Goal: Find specific page/section: Find specific page/section

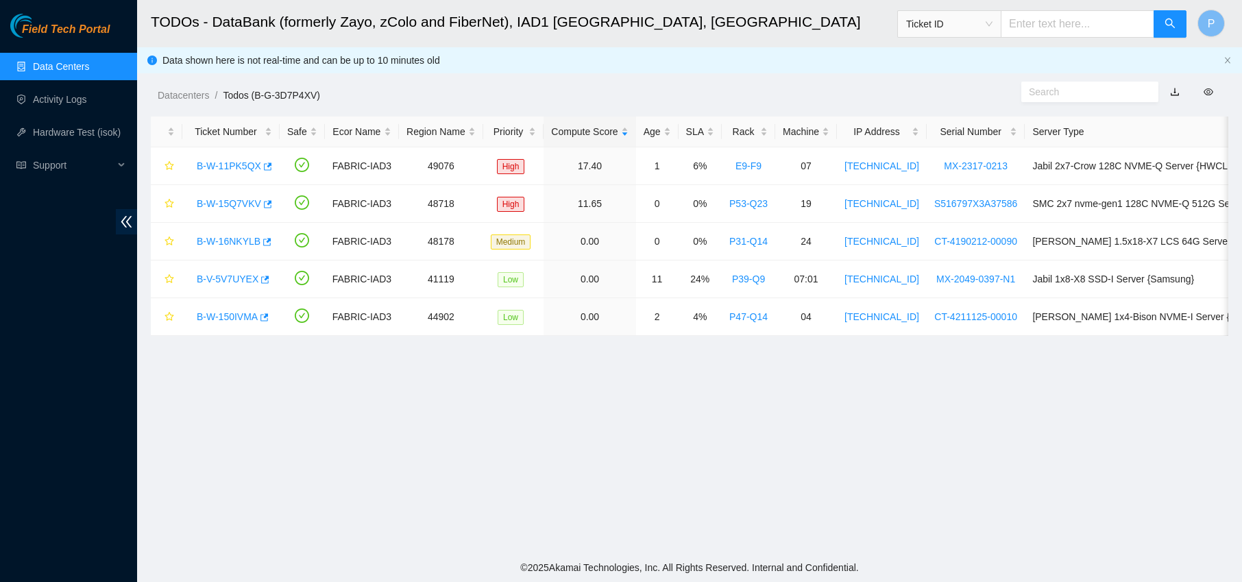
click at [61, 66] on link "Data Centers" at bounding box center [61, 66] width 56 height 11
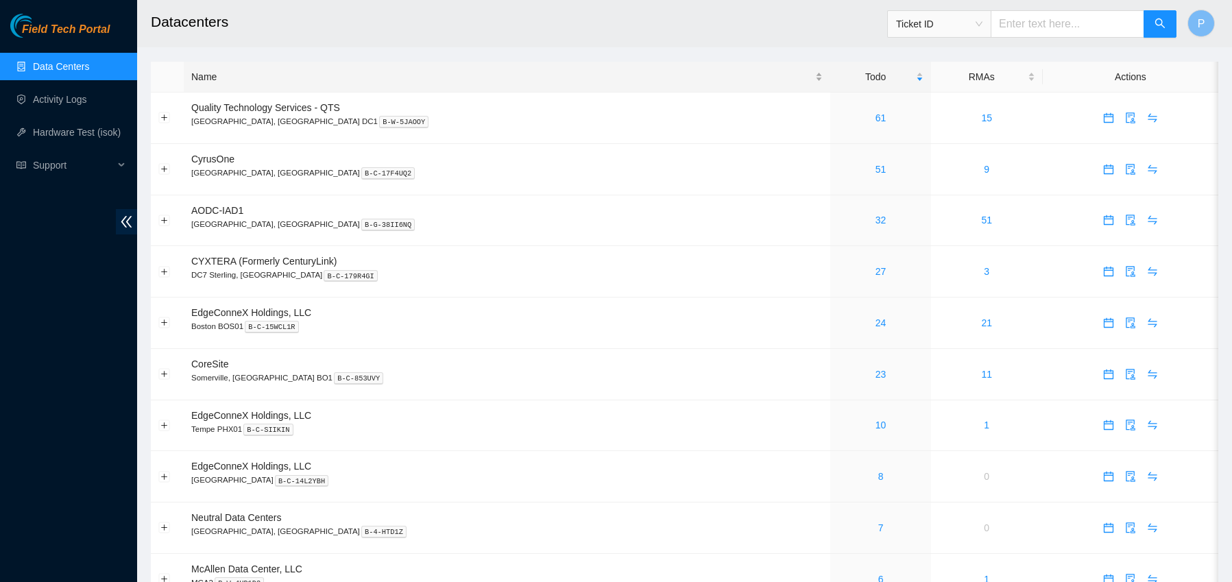
click at [316, 75] on div "Name" at bounding box center [506, 76] width 631 height 15
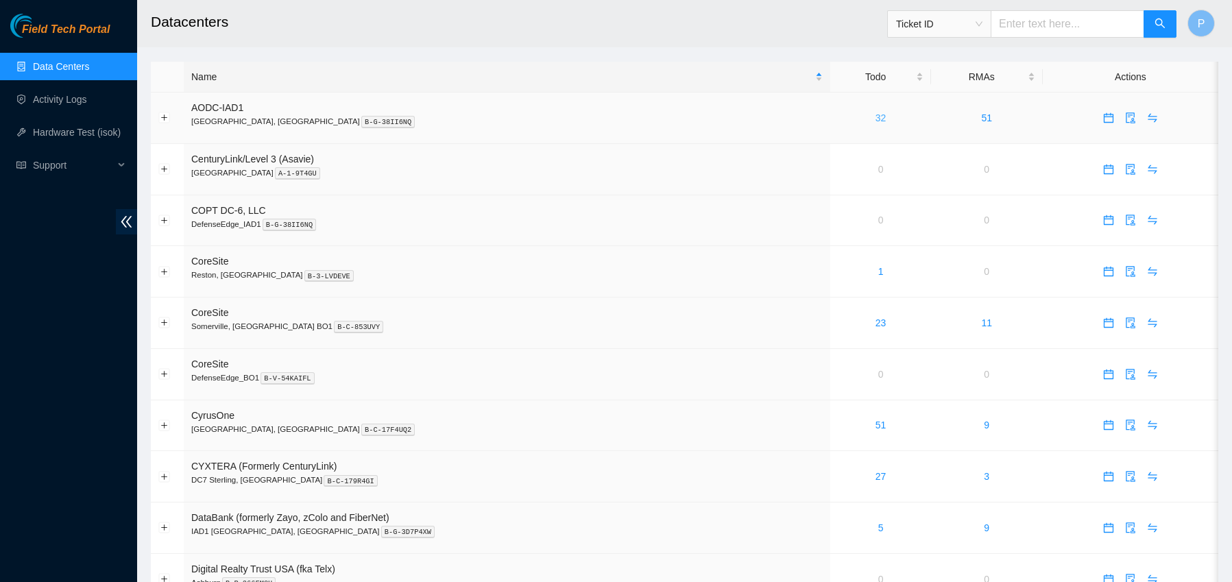
click at [875, 119] on link "32" at bounding box center [880, 117] width 11 height 11
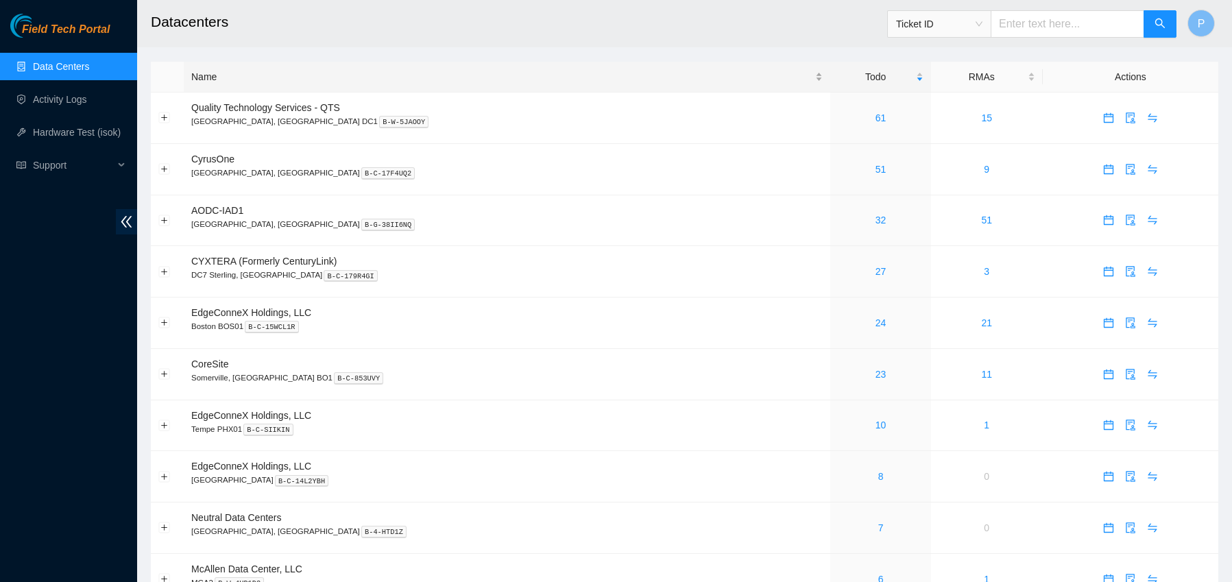
click at [352, 83] on div "Name" at bounding box center [506, 76] width 631 height 15
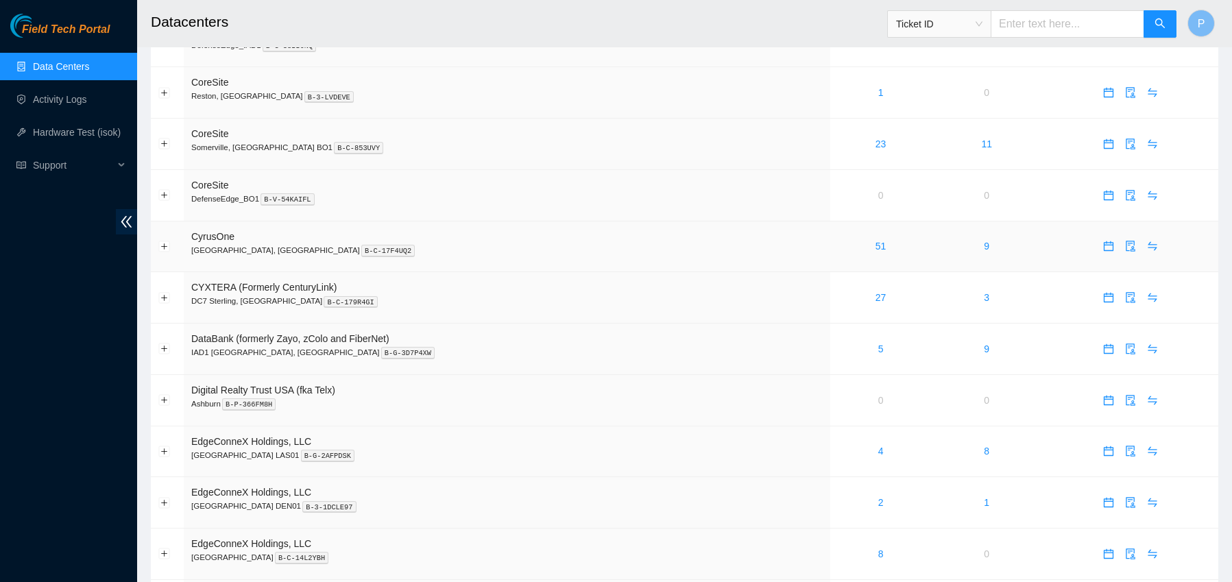
scroll to position [182, 0]
click at [875, 240] on link "51" at bounding box center [880, 242] width 11 height 11
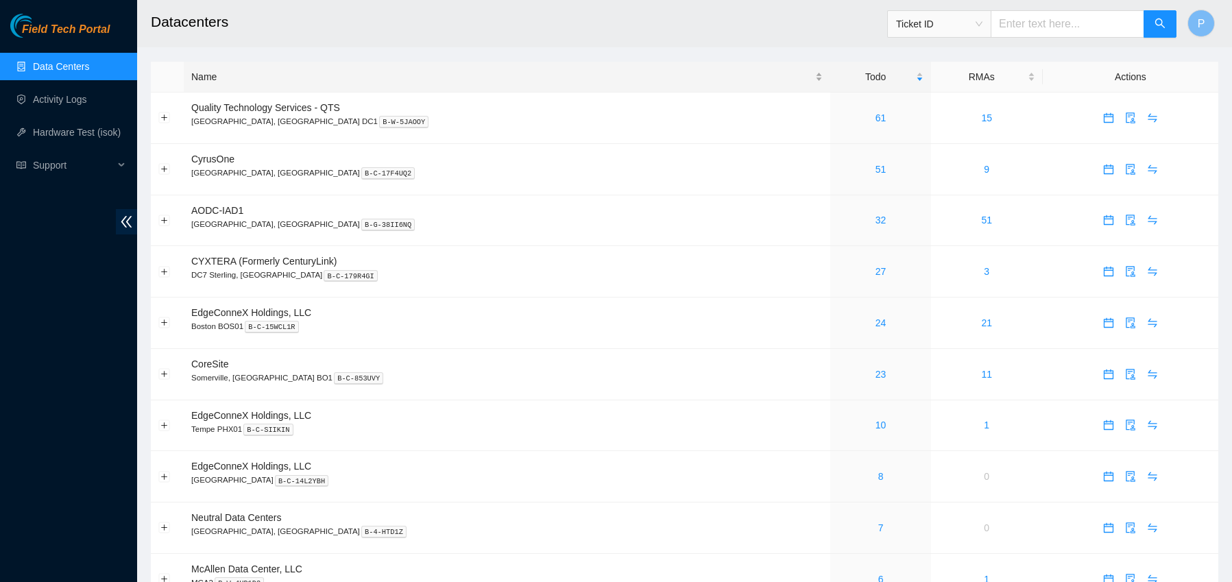
click at [271, 84] on div "Name" at bounding box center [506, 76] width 631 height 15
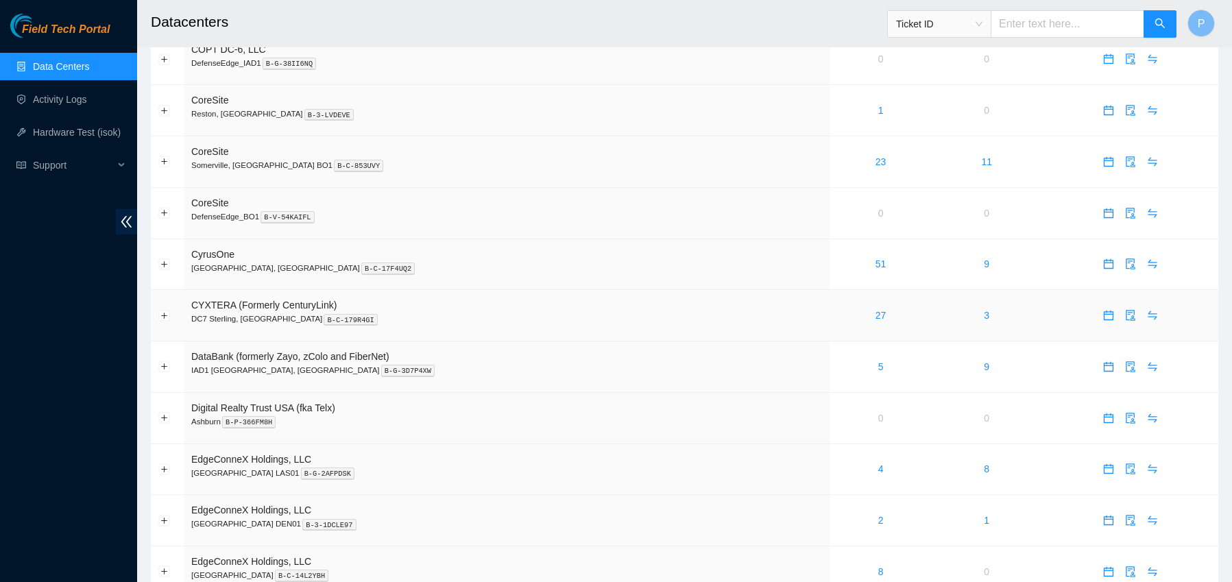
scroll to position [162, 0]
click at [875, 314] on link "27" at bounding box center [880, 314] width 11 height 11
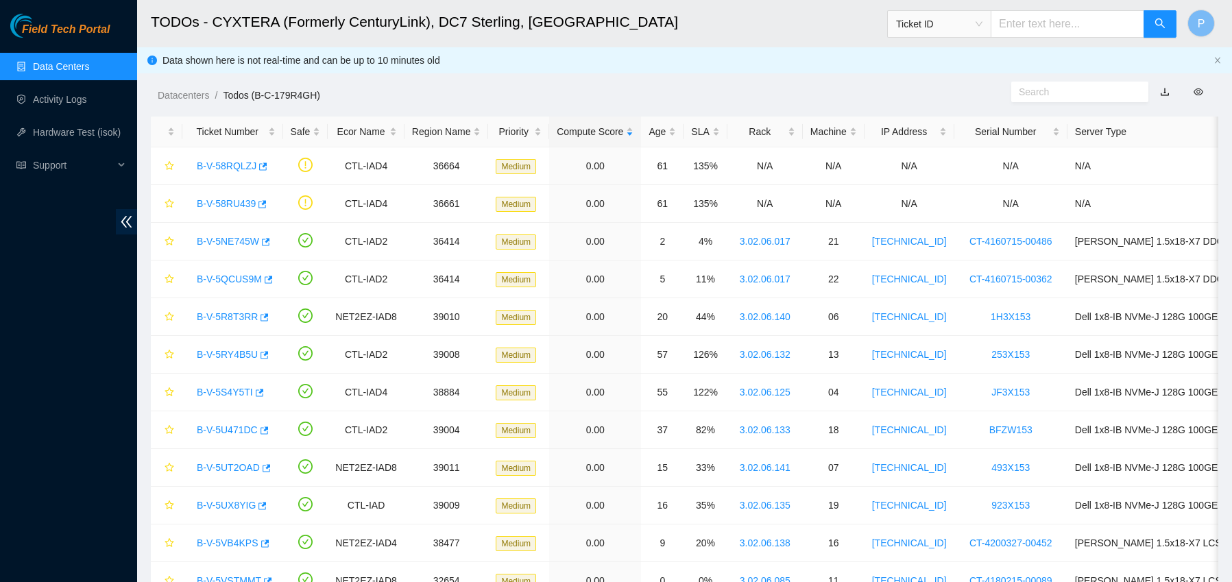
scroll to position [162, 0]
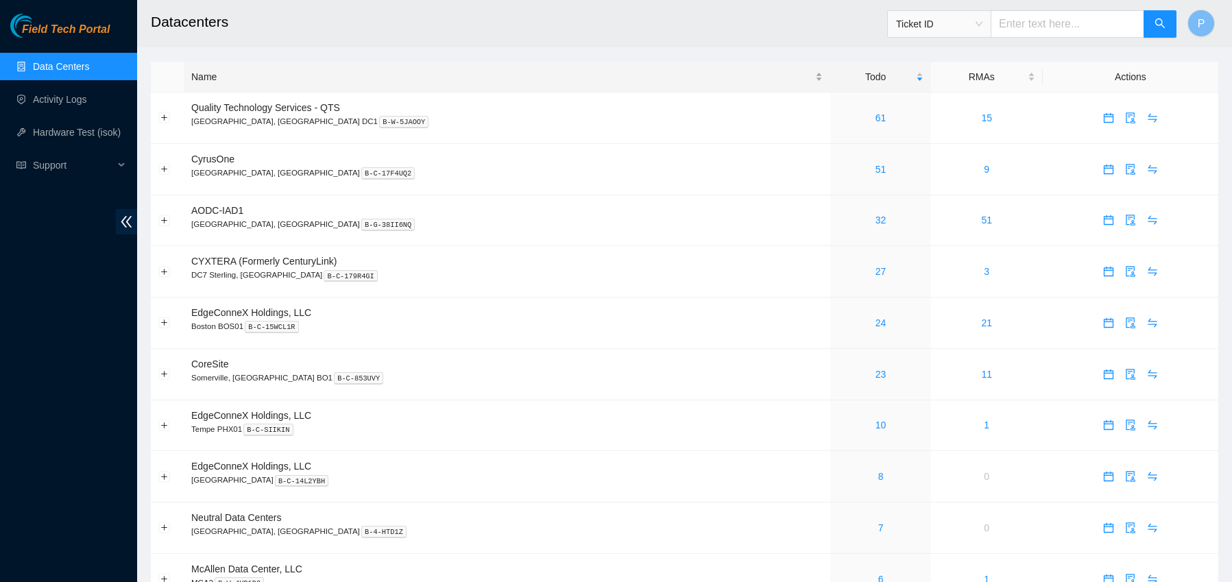
click at [265, 73] on div "Name" at bounding box center [506, 76] width 631 height 15
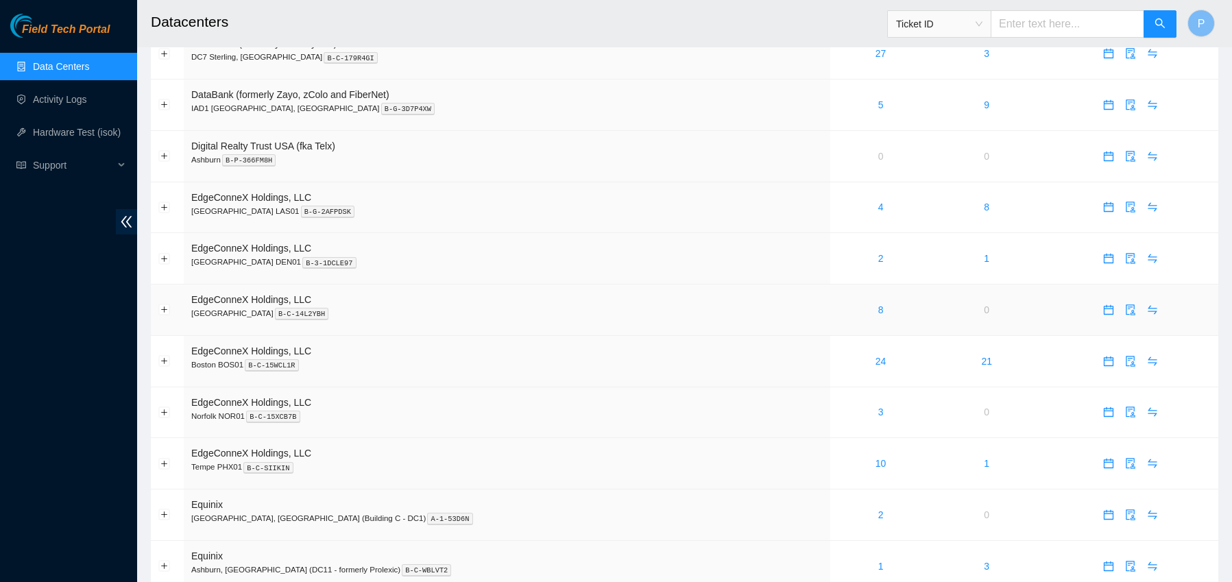
scroll to position [425, 0]
click at [878, 306] on link "8" at bounding box center [880, 307] width 5 height 11
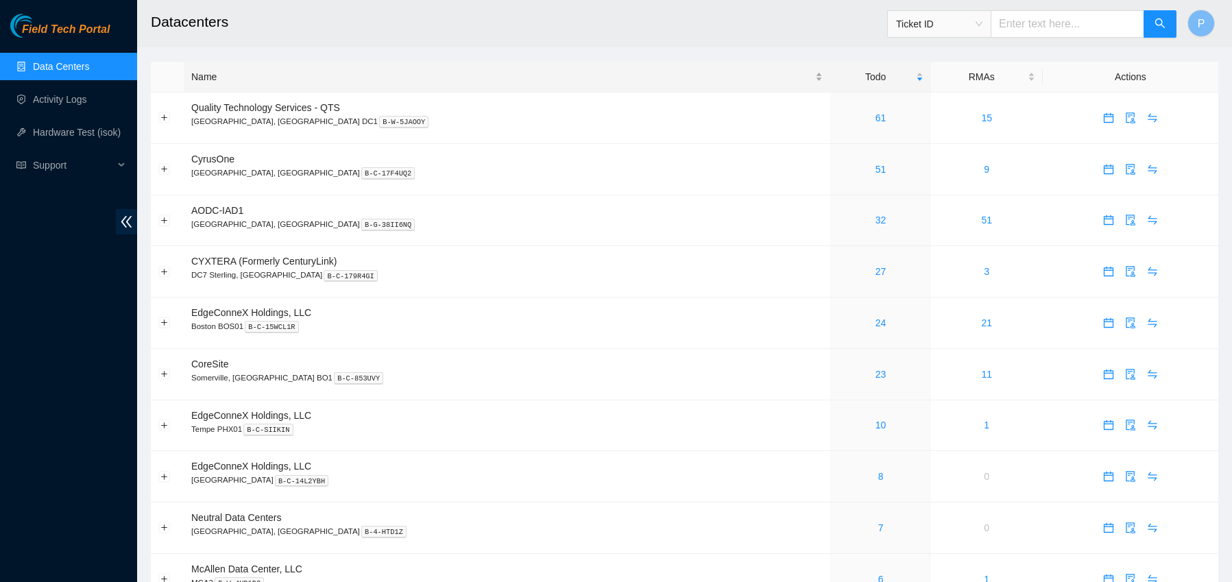
click at [232, 78] on div "Name" at bounding box center [506, 76] width 631 height 15
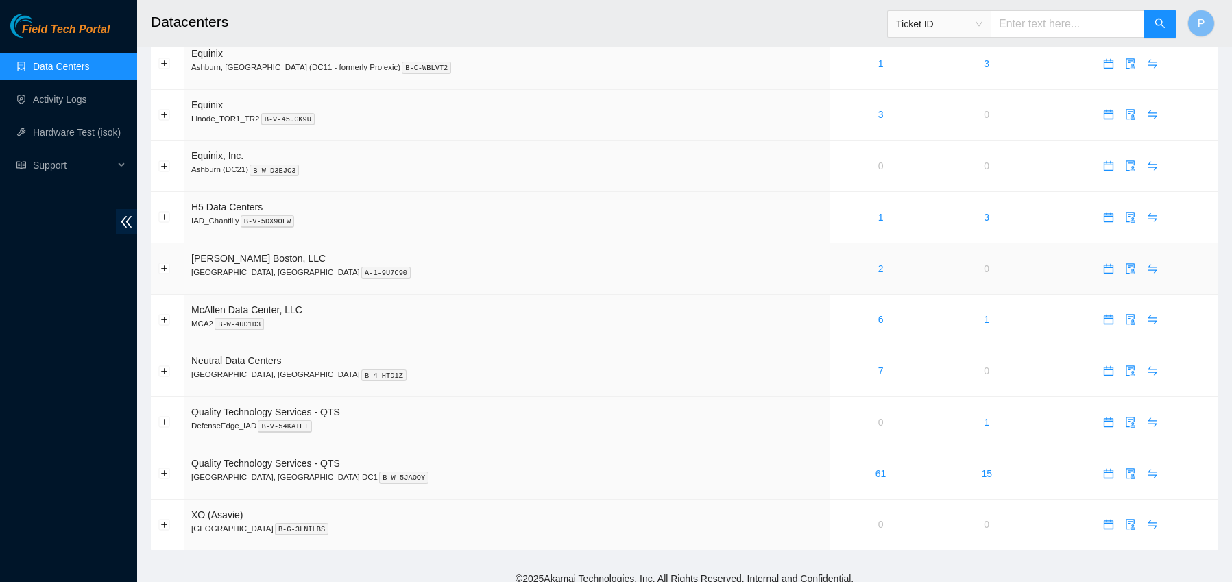
scroll to position [933, 0]
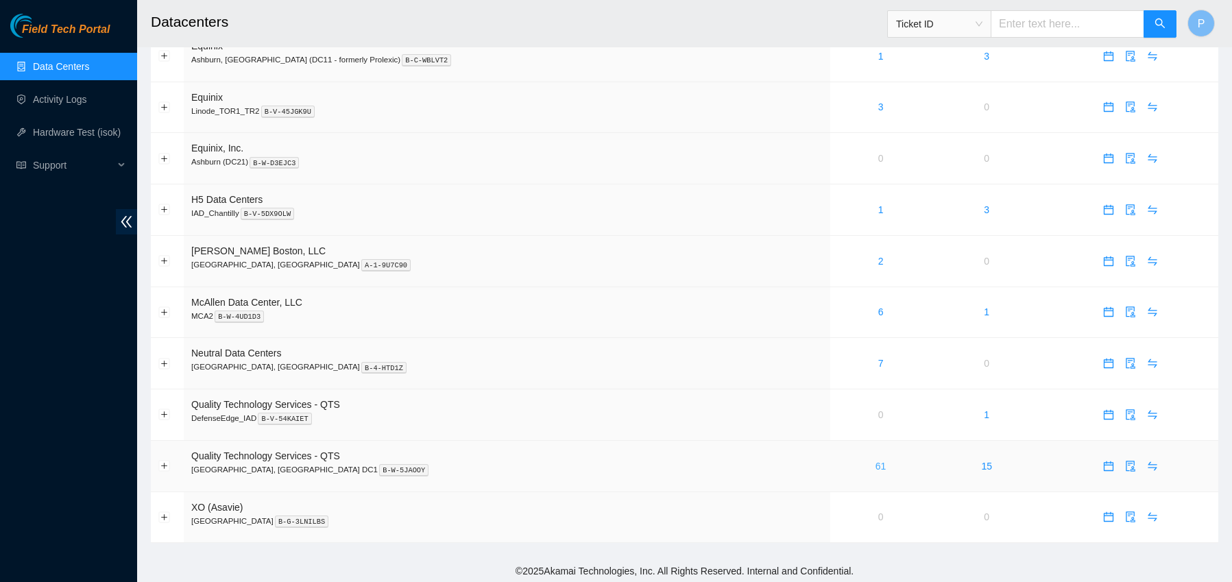
click at [875, 465] on link "61" at bounding box center [880, 466] width 11 height 11
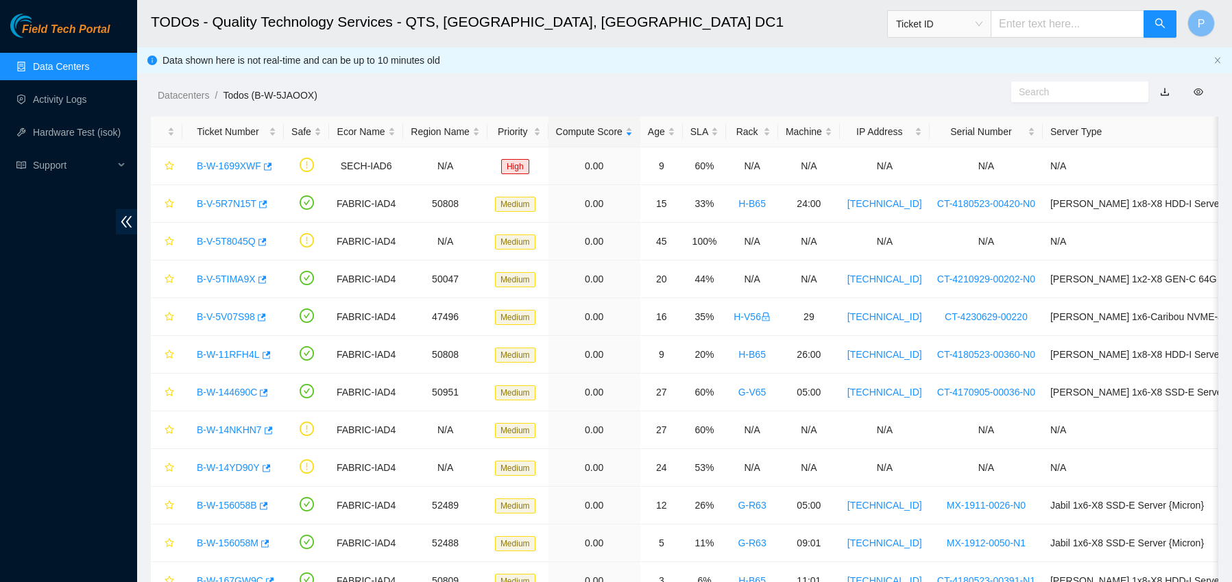
scroll to position [933, 0]
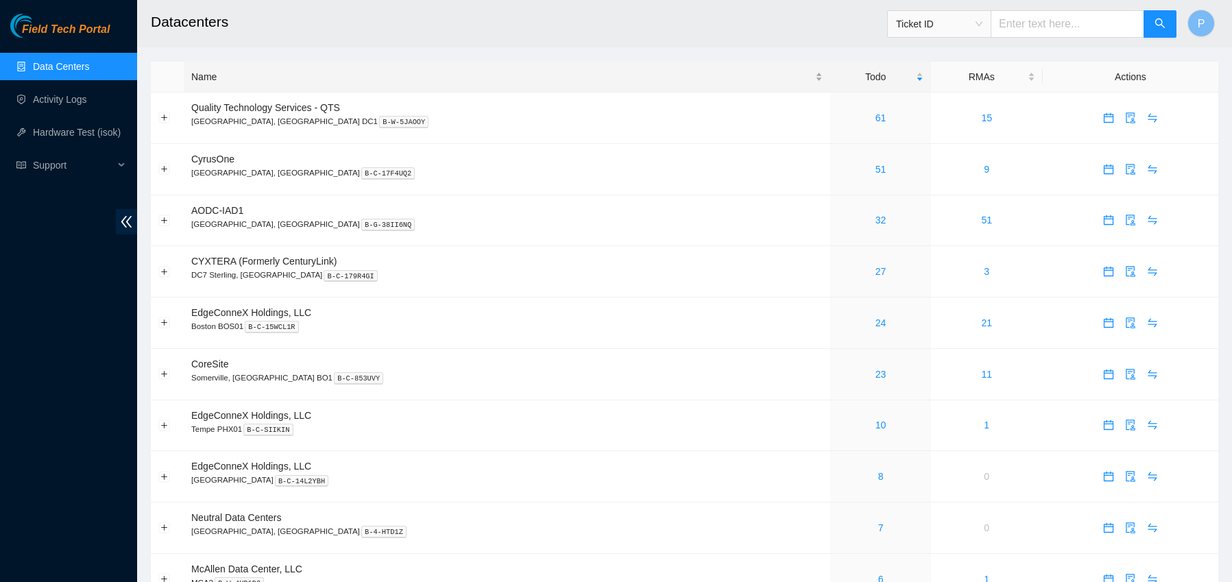
click at [271, 84] on div "Name" at bounding box center [506, 76] width 631 height 15
